Goal: Information Seeking & Learning: Learn about a topic

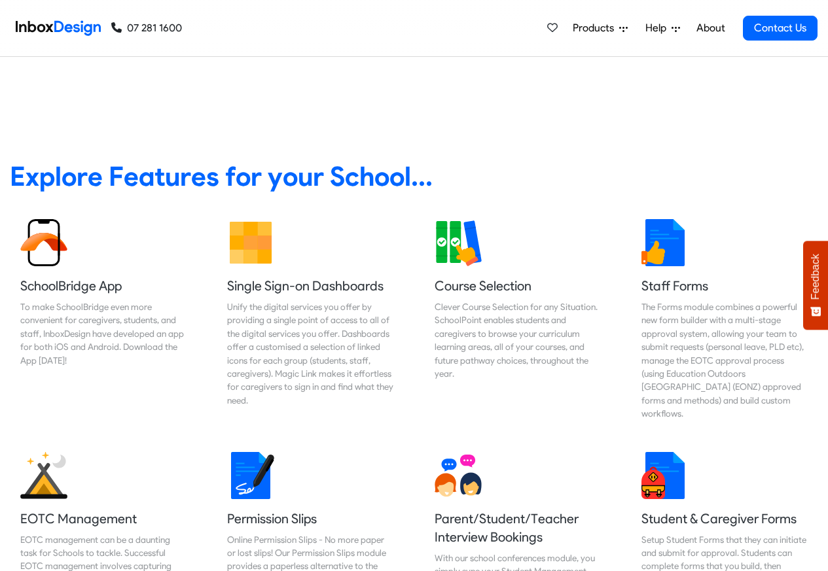
scroll to position [471, 0]
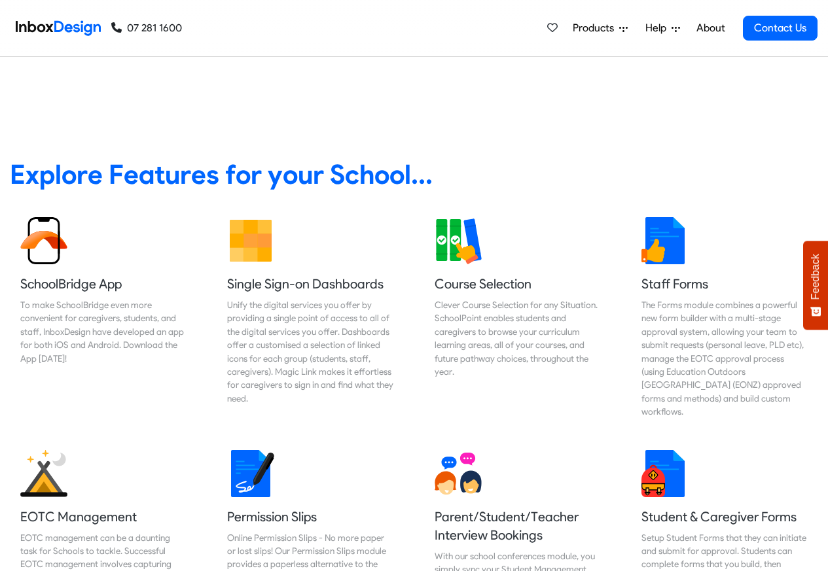
click at [587, 27] on span "Products" at bounding box center [596, 28] width 46 height 16
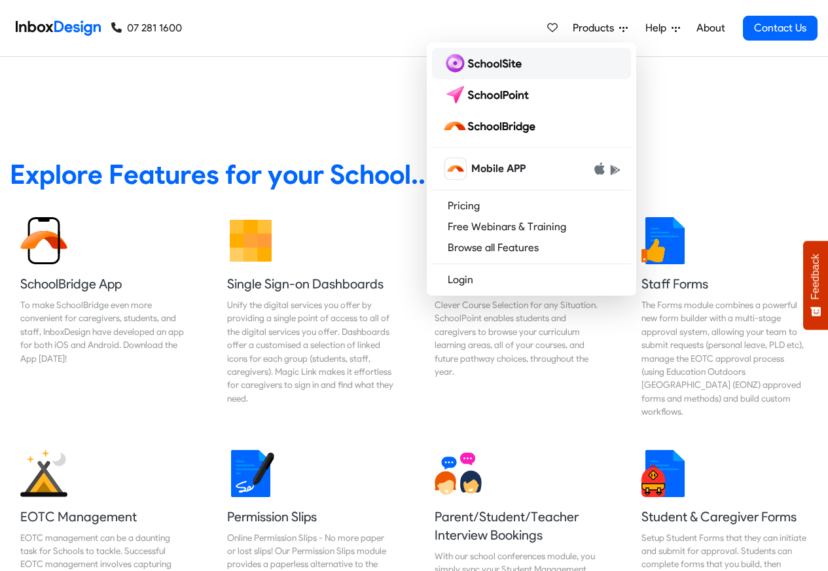
click at [484, 63] on img at bounding box center [484, 63] width 84 height 21
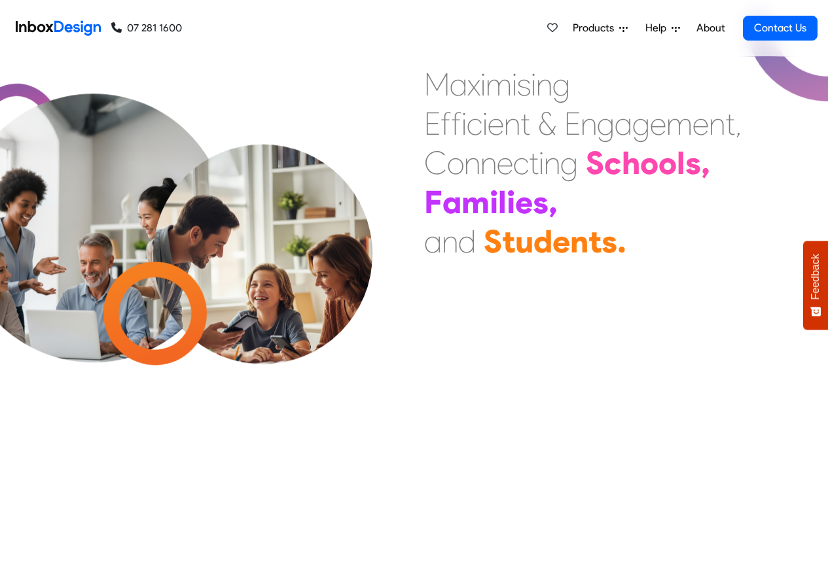
scroll to position [473, 0]
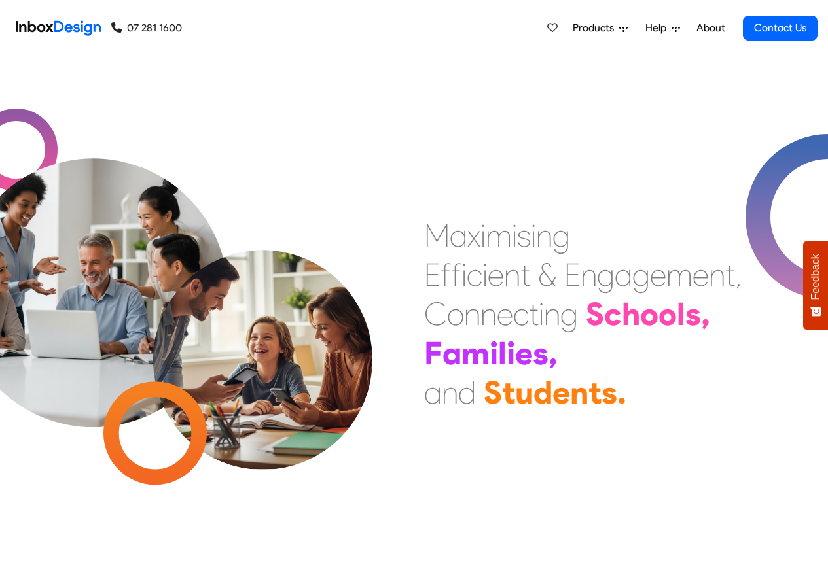
click at [606, 27] on span "Products" at bounding box center [596, 28] width 46 height 16
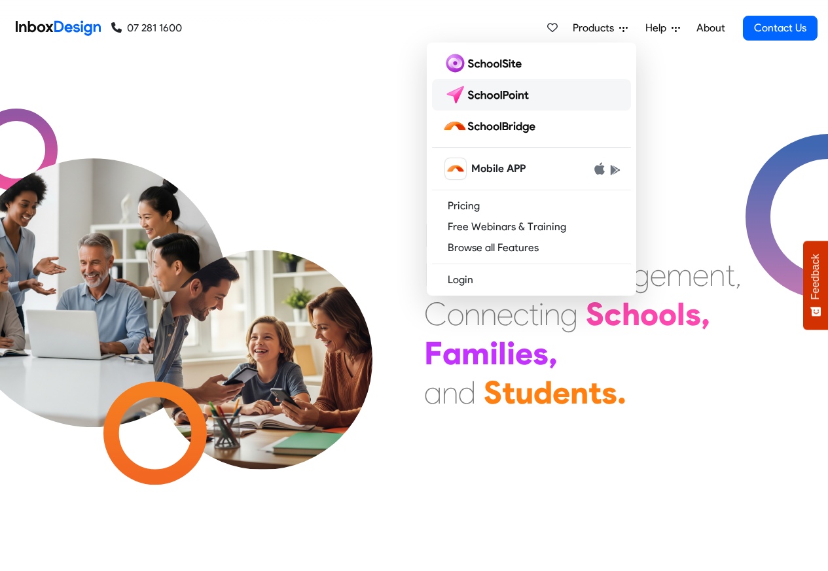
click at [485, 92] on img at bounding box center [488, 94] width 92 height 21
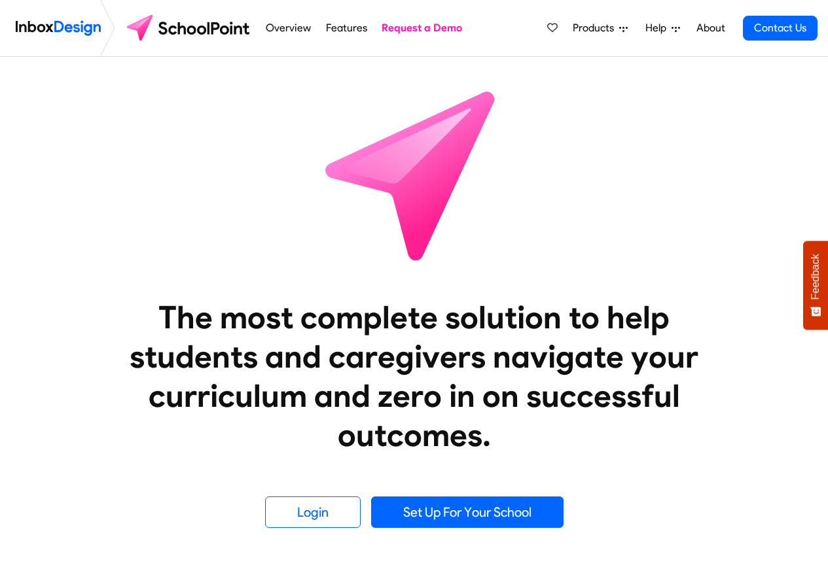
click at [649, 28] on span "Help" at bounding box center [658, 28] width 26 height 16
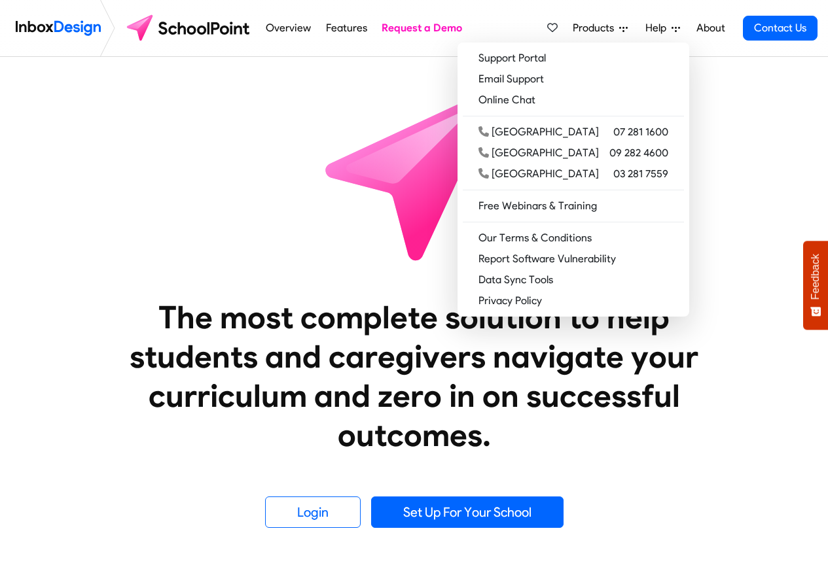
click at [691, 28] on li "About" at bounding box center [710, 28] width 43 height 26
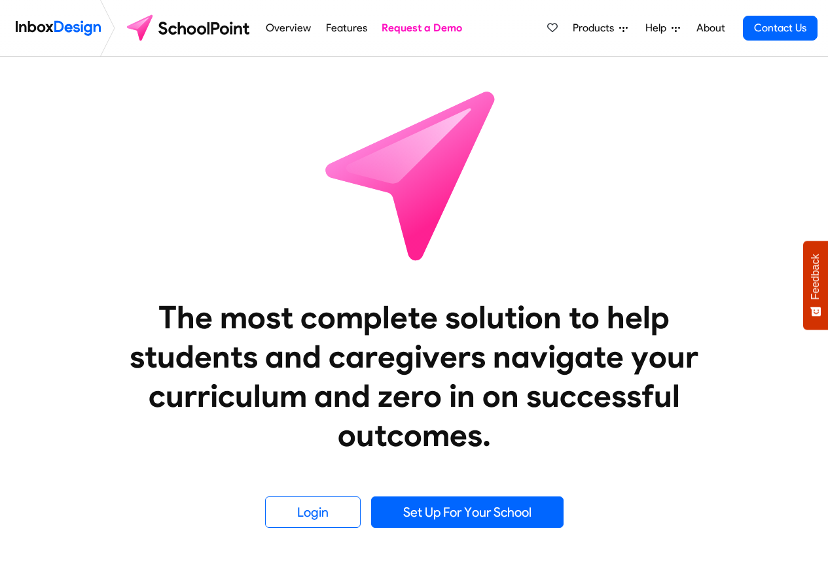
click at [713, 28] on link "About" at bounding box center [710, 28] width 36 height 26
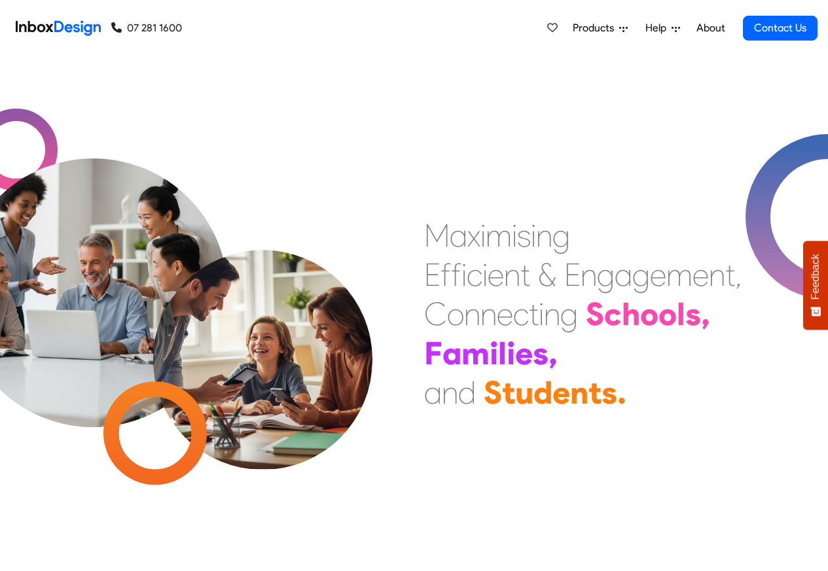
click at [590, 29] on span "Products" at bounding box center [596, 28] width 46 height 16
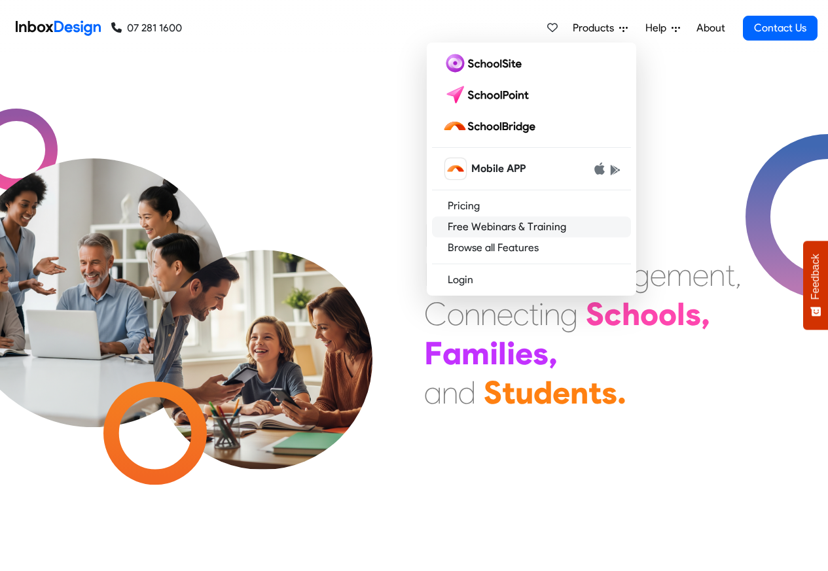
click at [472, 231] on link "Free Webinars & Training" at bounding box center [531, 227] width 199 height 21
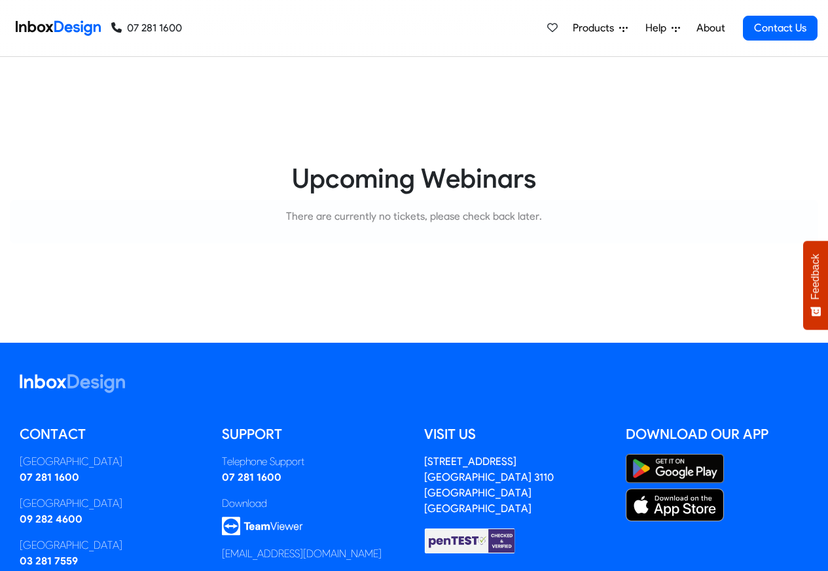
click at [590, 29] on span "Products" at bounding box center [596, 28] width 46 height 16
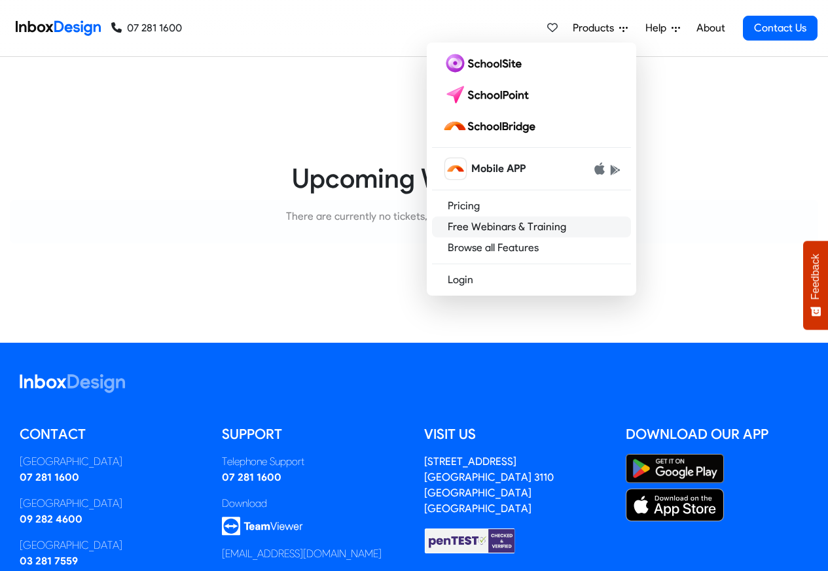
click at [469, 229] on link "Free Webinars & Training" at bounding box center [531, 227] width 199 height 21
